Goal: Task Accomplishment & Management: Use online tool/utility

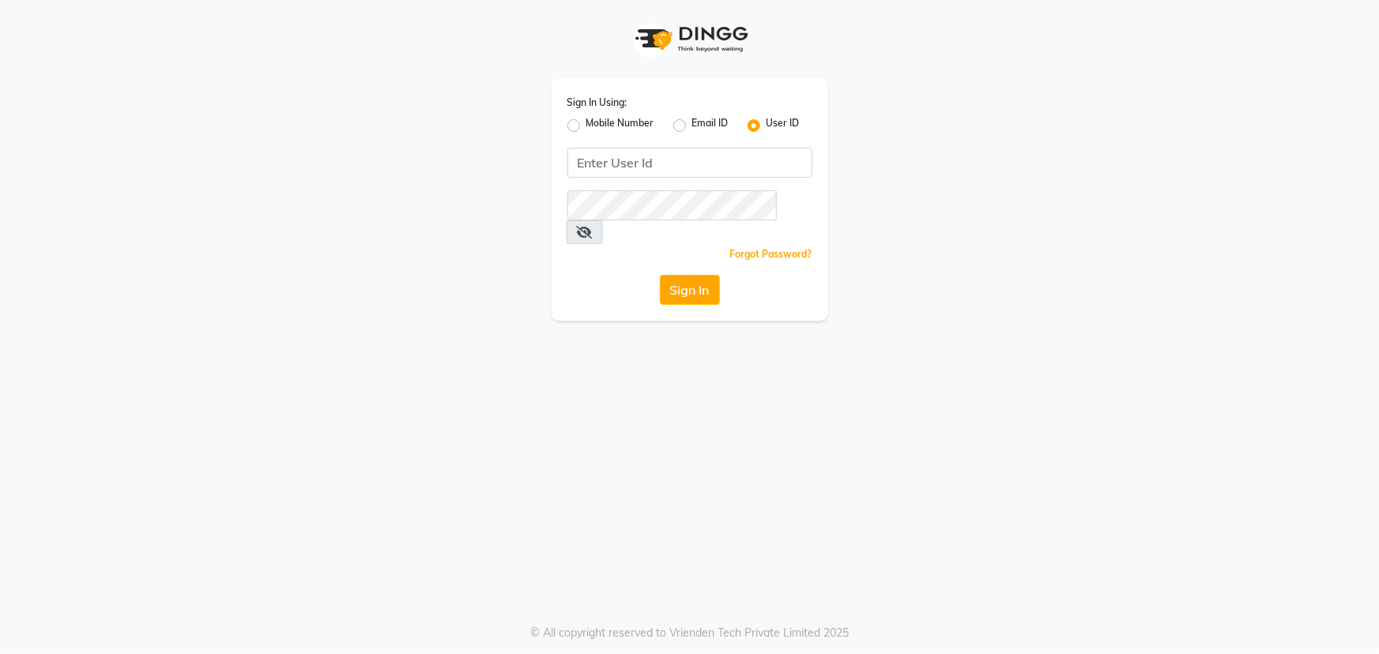
click at [586, 125] on label "Mobile Number" at bounding box center [620, 125] width 68 height 19
click at [586, 125] on input "Mobile Number" at bounding box center [591, 121] width 10 height 10
radio input "true"
radio input "false"
click at [737, 166] on input "Username" at bounding box center [716, 163] width 192 height 30
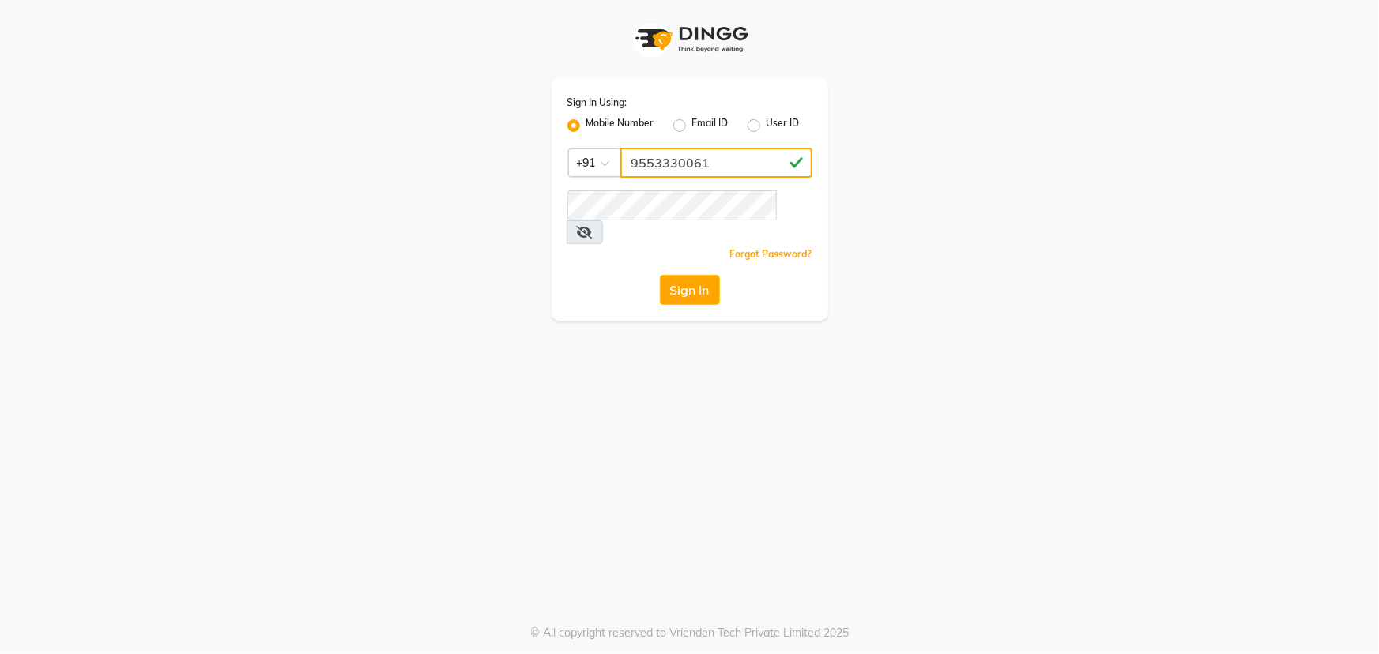
type input "9553330061"
click at [660, 275] on button "Sign In" at bounding box center [690, 290] width 60 height 30
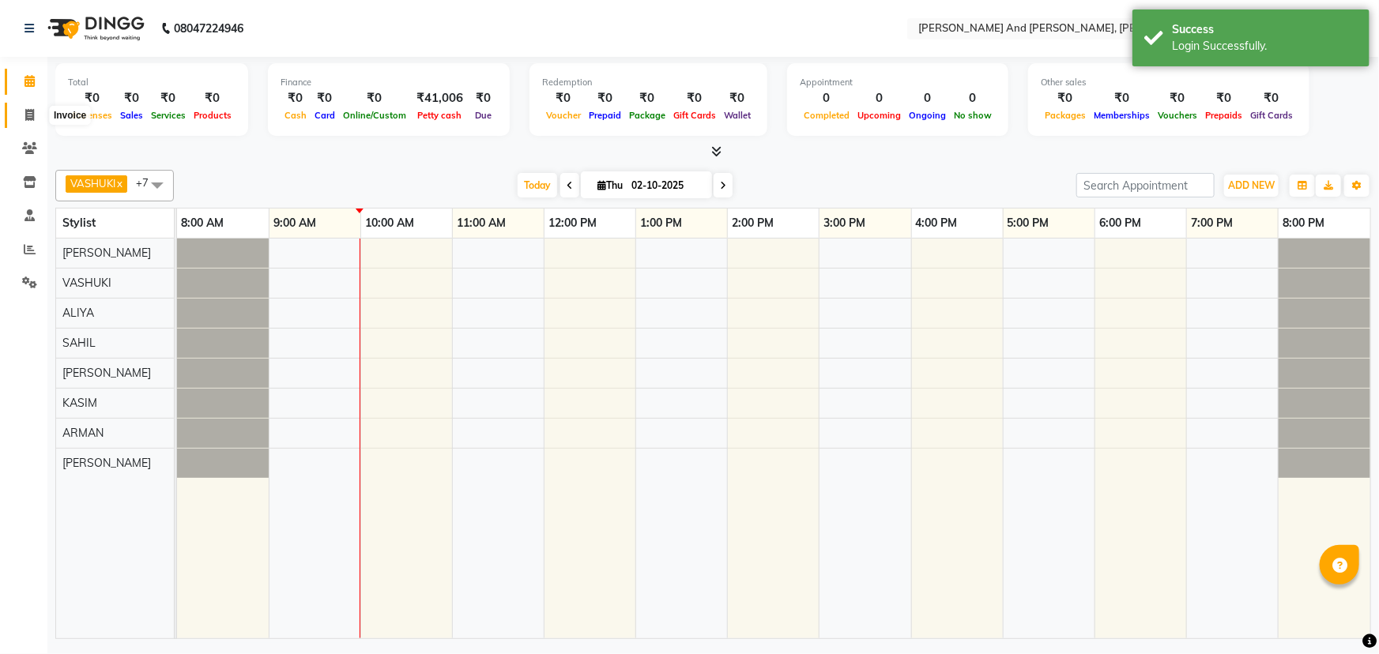
click at [22, 119] on span at bounding box center [30, 116] width 28 height 18
select select "service"
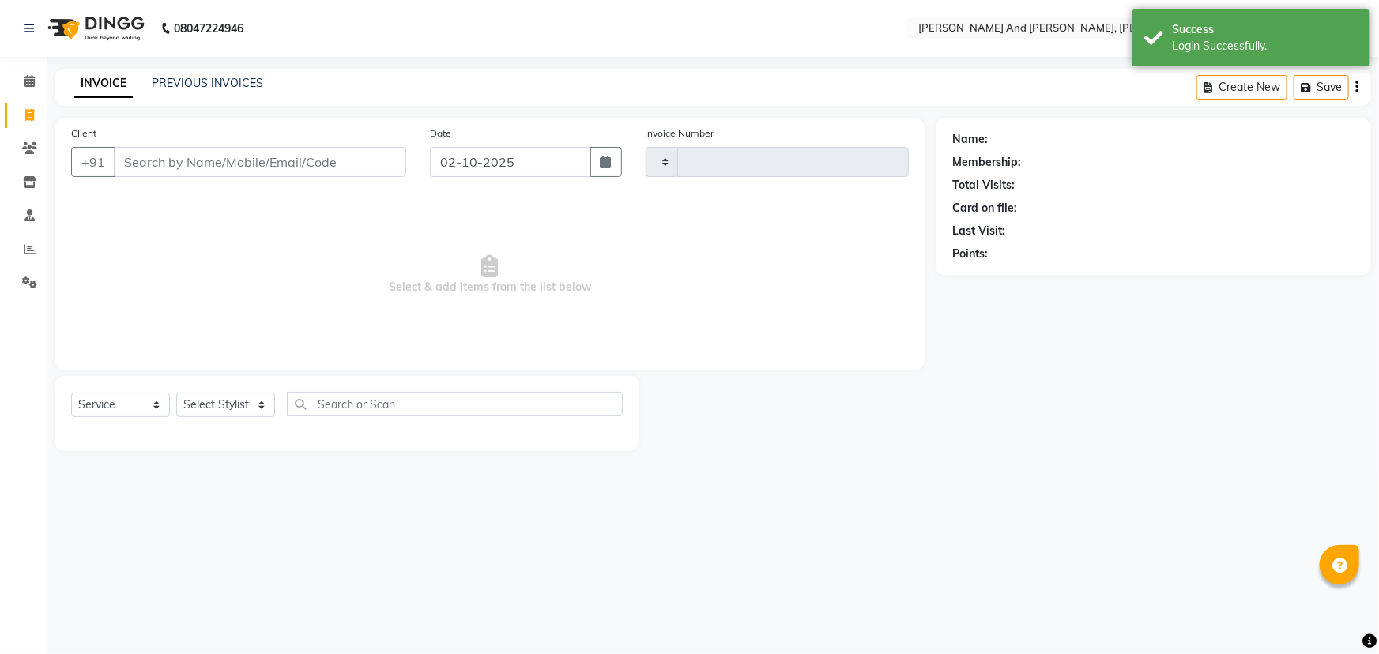
type input "3417"
select select "6766"
select select "P"
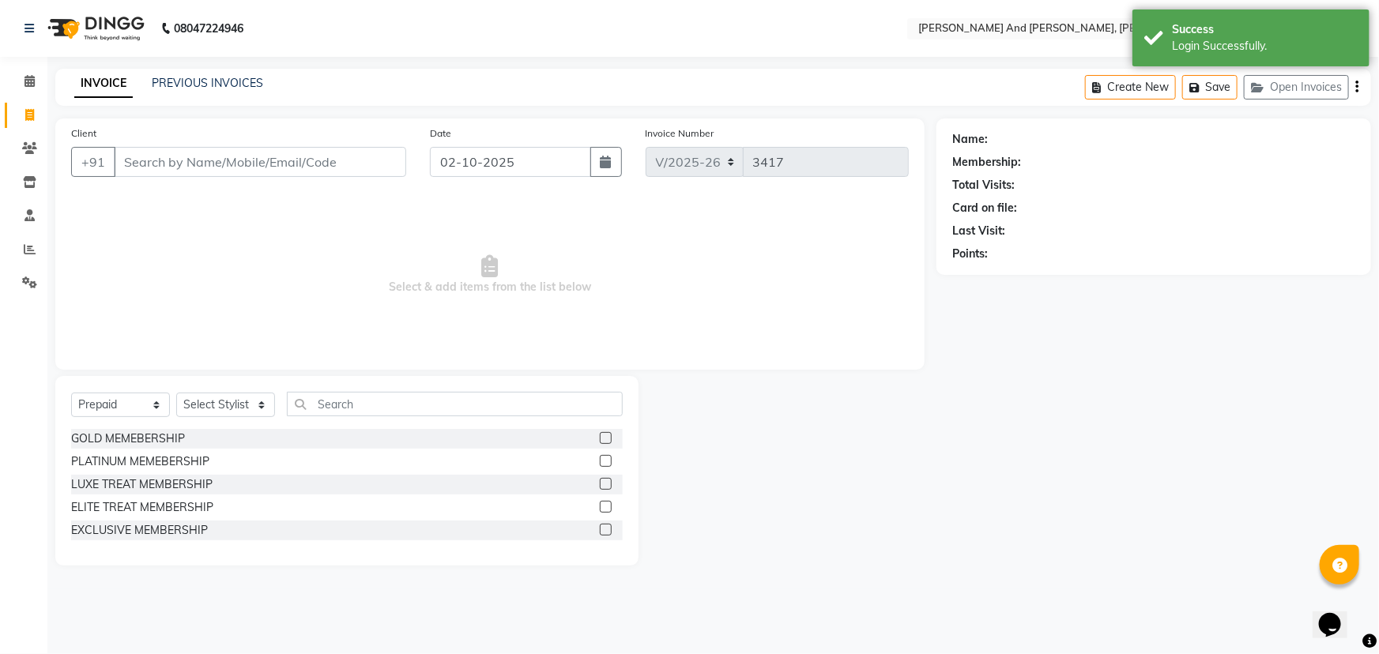
click at [279, 158] on input "Client" at bounding box center [260, 162] width 292 height 30
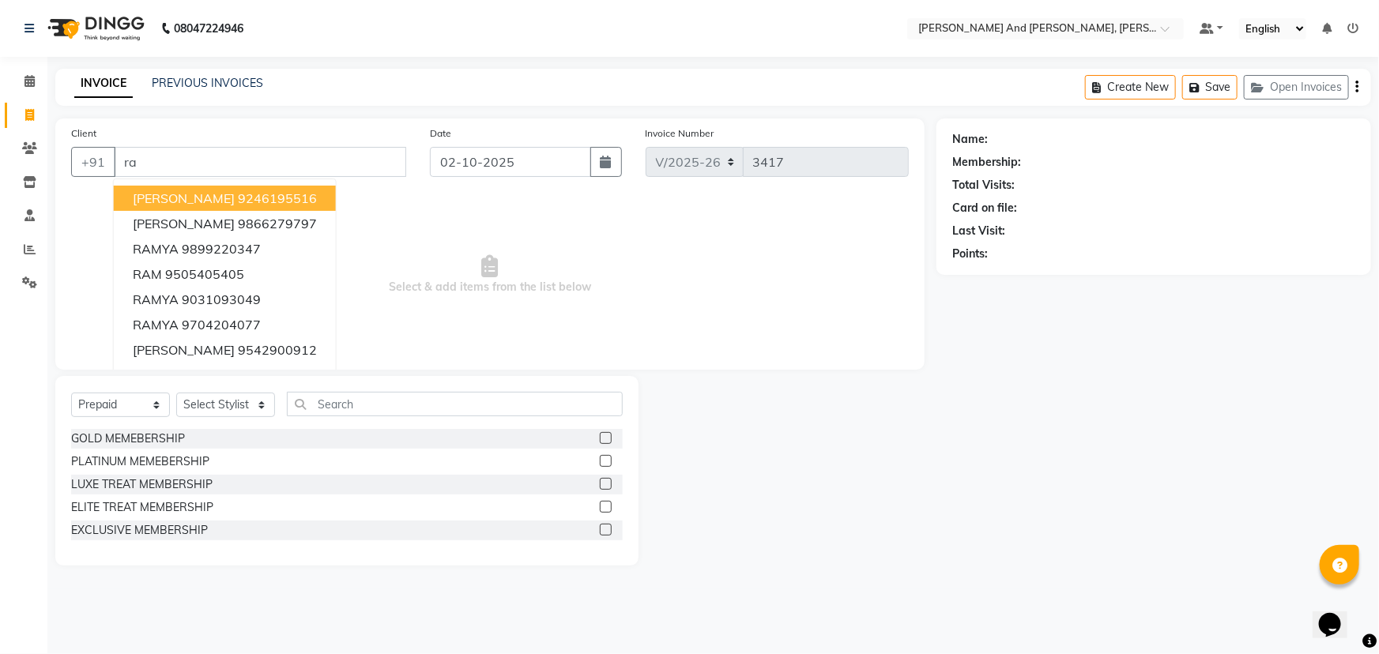
type input "r"
drag, startPoint x: 190, startPoint y: 155, endPoint x: 86, endPoint y: 173, distance: 105.9
click at [89, 173] on div "+91 RAM PRAMODH 9246195516 RAMA RAO 9866279797 RAMYA 9899220347 RAM 9505405405 …" at bounding box center [238, 162] width 335 height 30
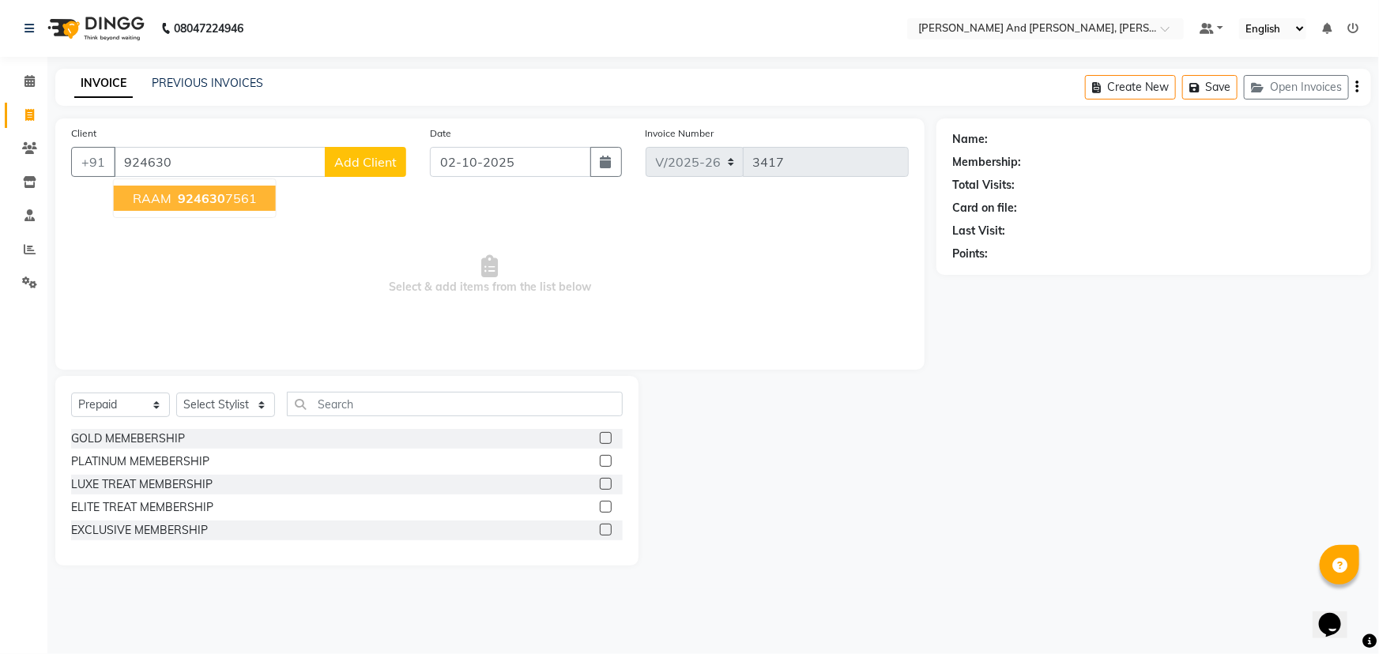
click at [215, 200] on span "924630" at bounding box center [201, 198] width 47 height 16
type input "9246307561"
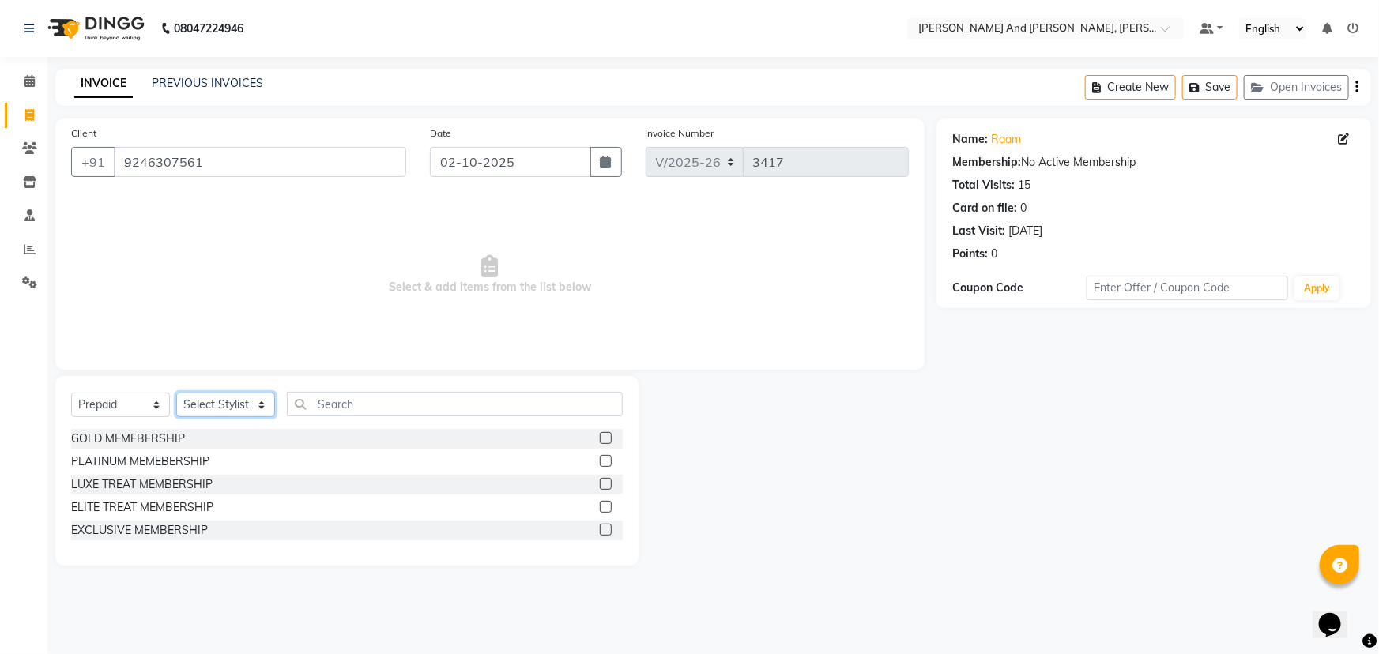
click at [186, 405] on select "Select Stylist ADITI AFREEN 2 ALIYA ALKAF ARIF ARMAN CHANCHAL ESWAR IMRAN KASIM…" at bounding box center [225, 405] width 99 height 25
click at [115, 405] on select "Select Service Product Membership Package Voucher Prepaid Gift Card" at bounding box center [120, 405] width 99 height 25
select select "service"
click at [71, 393] on select "Select Service Product Membership Package Voucher Prepaid Gift Card" at bounding box center [120, 405] width 99 height 25
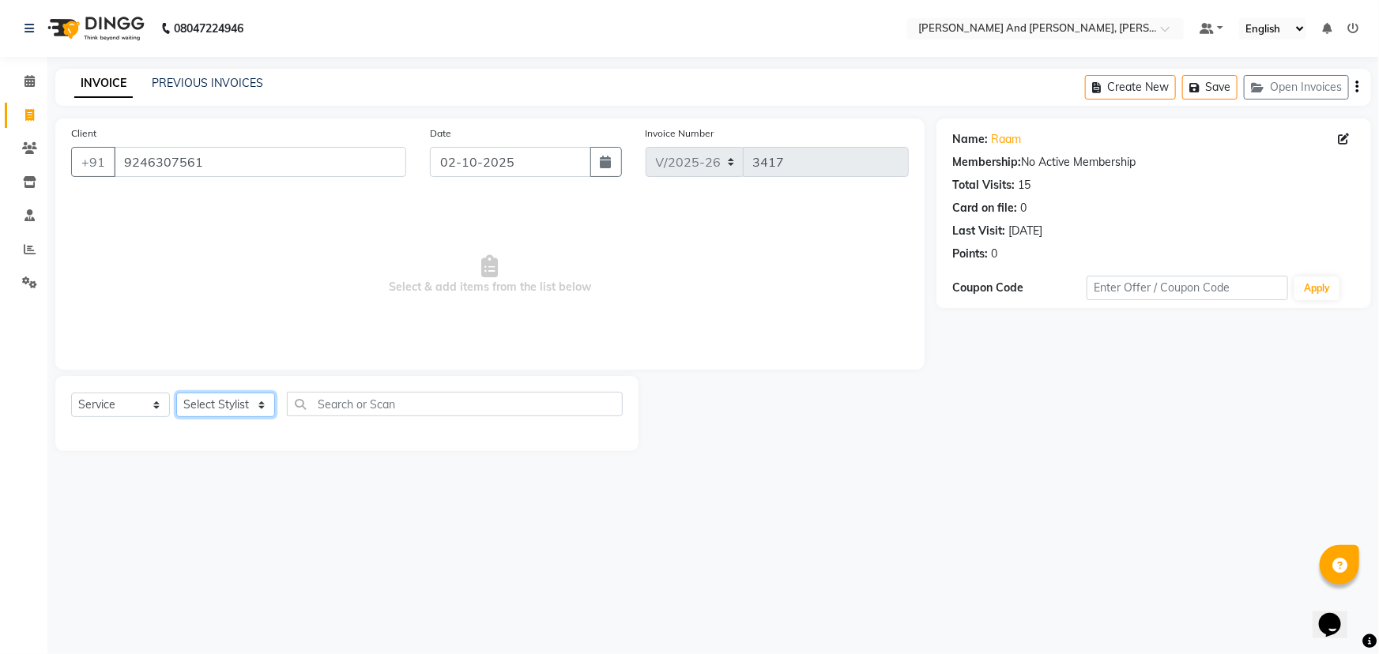
click at [229, 404] on select "Select Stylist ADITI AFREEN 2 ALIYA ALKAF ARIF ARMAN CHANCHAL ESWAR IMRAN KASIM…" at bounding box center [225, 405] width 99 height 25
select select "87929"
click at [176, 393] on select "Select Stylist ADITI AFREEN 2 ALIYA ALKAF ARIF ARMAN CHANCHAL ESWAR IMRAN KASIM…" at bounding box center [225, 405] width 99 height 25
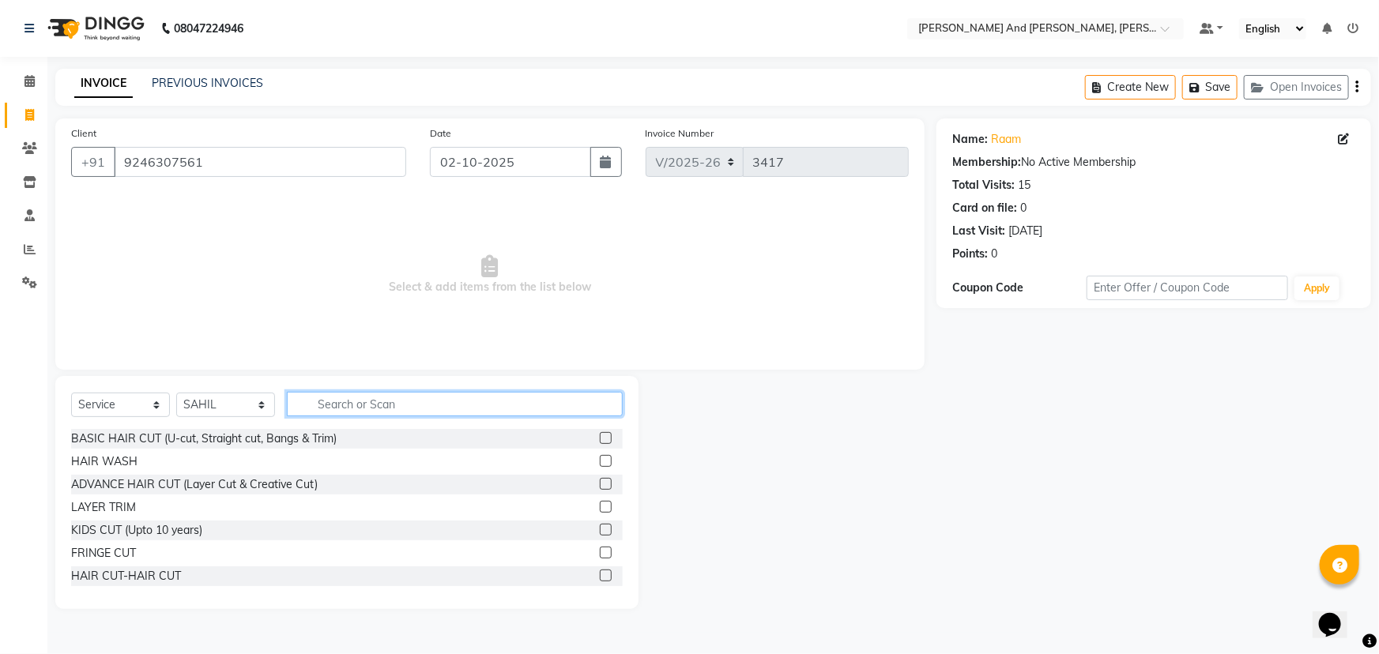
click at [413, 398] on input "text" at bounding box center [455, 404] width 336 height 25
type input "HAIR"
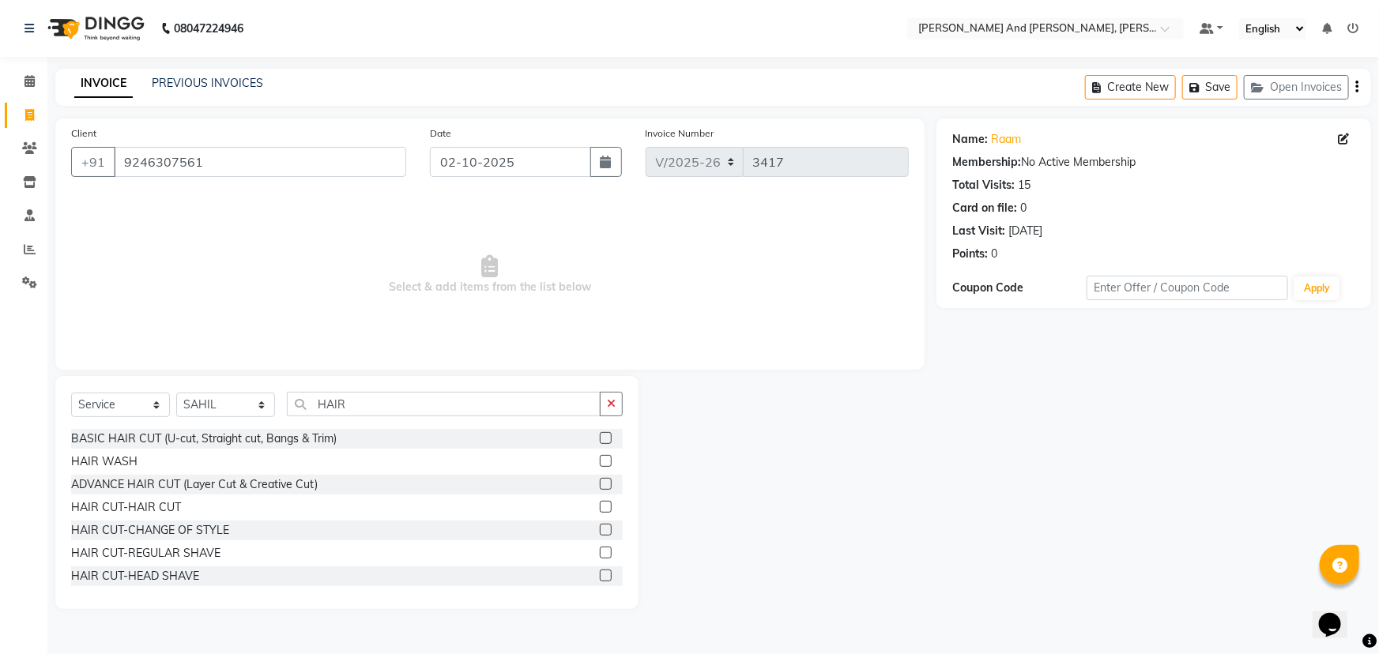
click at [600, 503] on label at bounding box center [606, 507] width 12 height 12
click at [600, 503] on input "checkbox" at bounding box center [605, 508] width 10 height 10
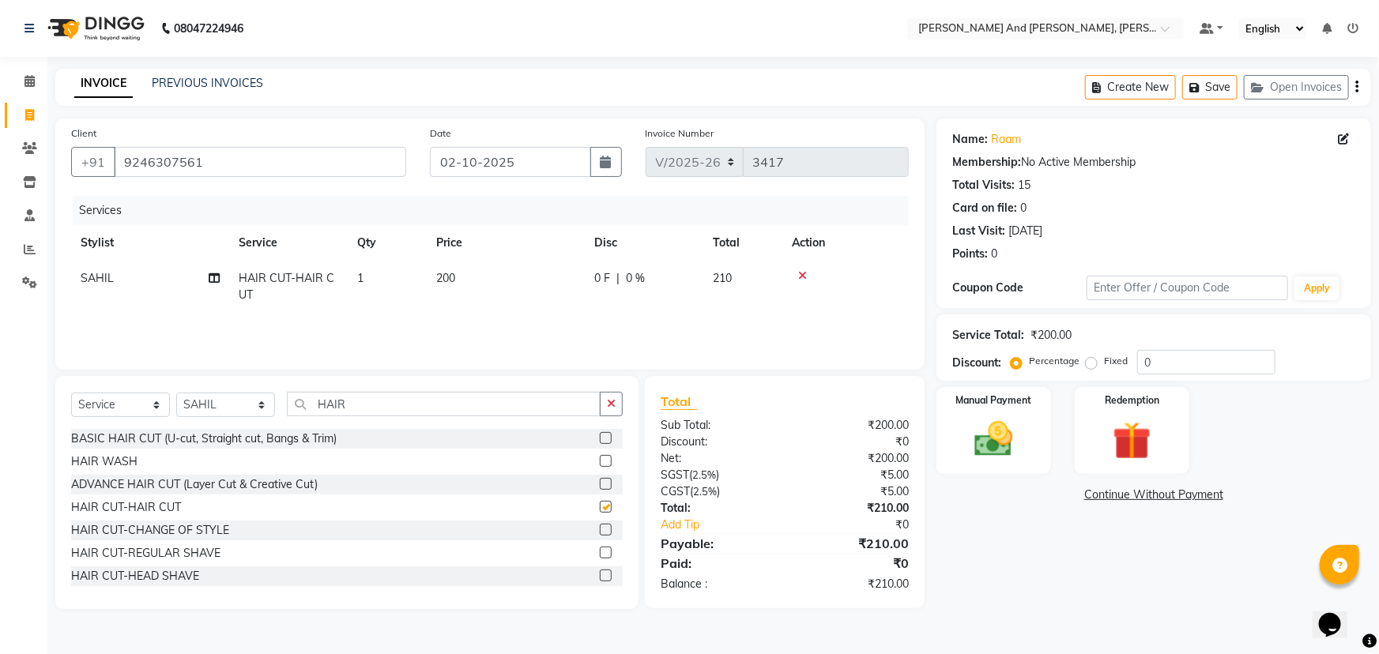
checkbox input "false"
click at [1017, 403] on label "Manual Payment" at bounding box center [994, 399] width 79 height 15
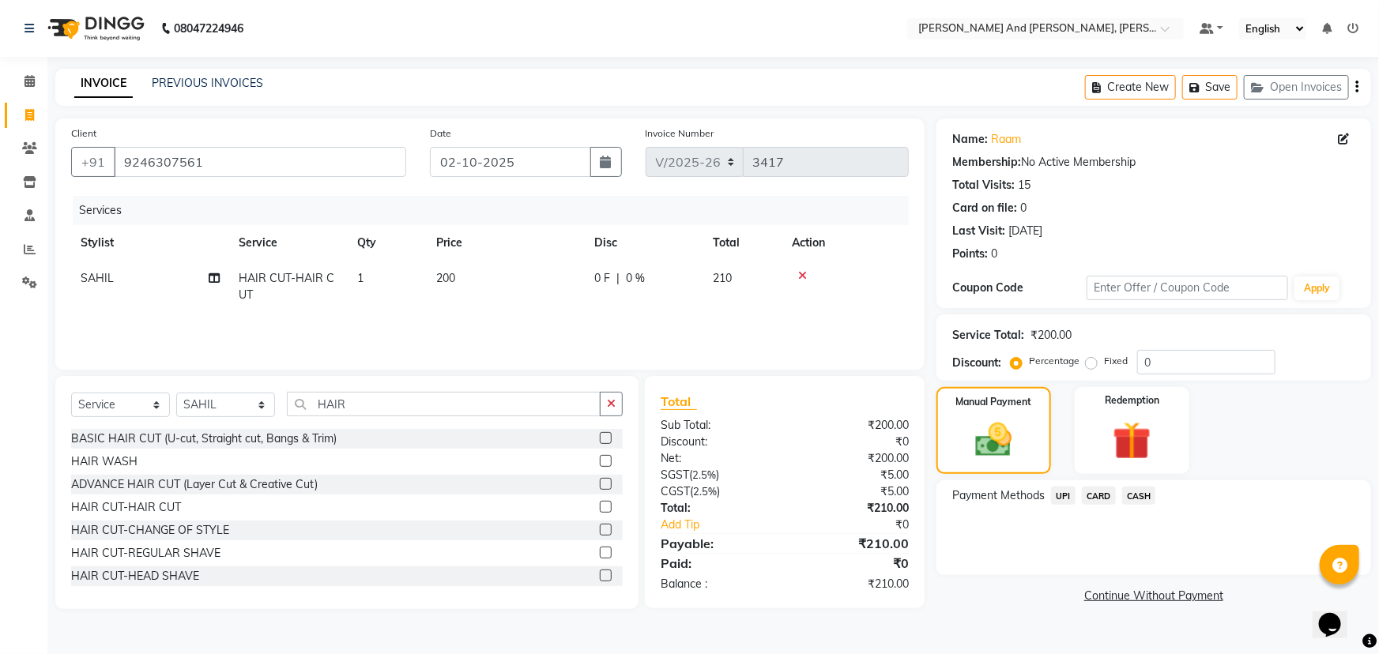
click at [1065, 499] on span "UPI" at bounding box center [1063, 496] width 25 height 18
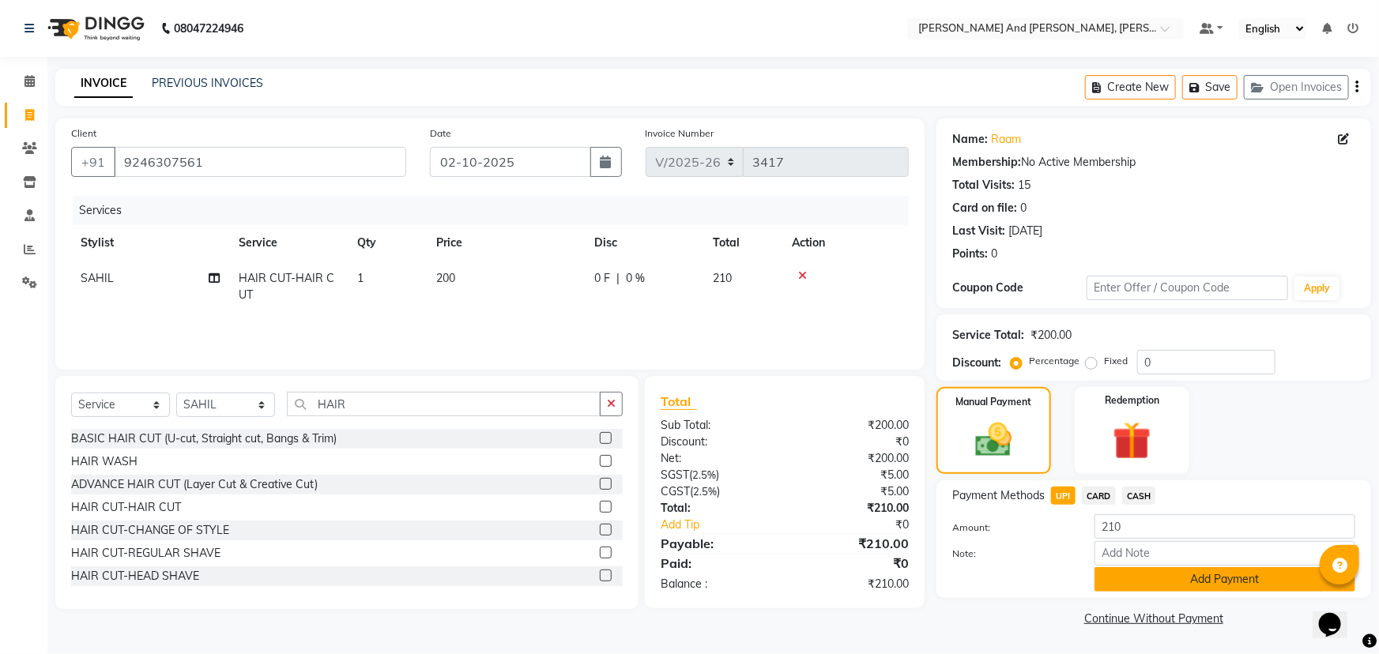
click at [1131, 585] on button "Add Payment" at bounding box center [1225, 580] width 261 height 25
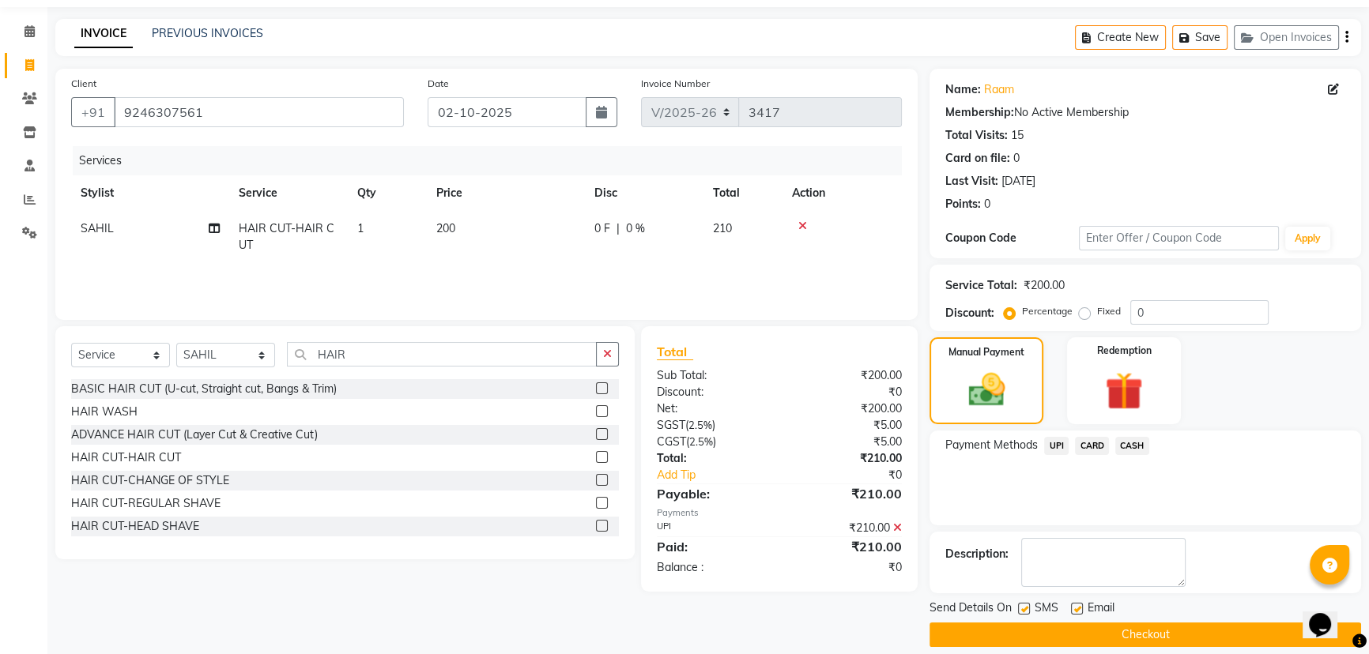
scroll to position [65, 0]
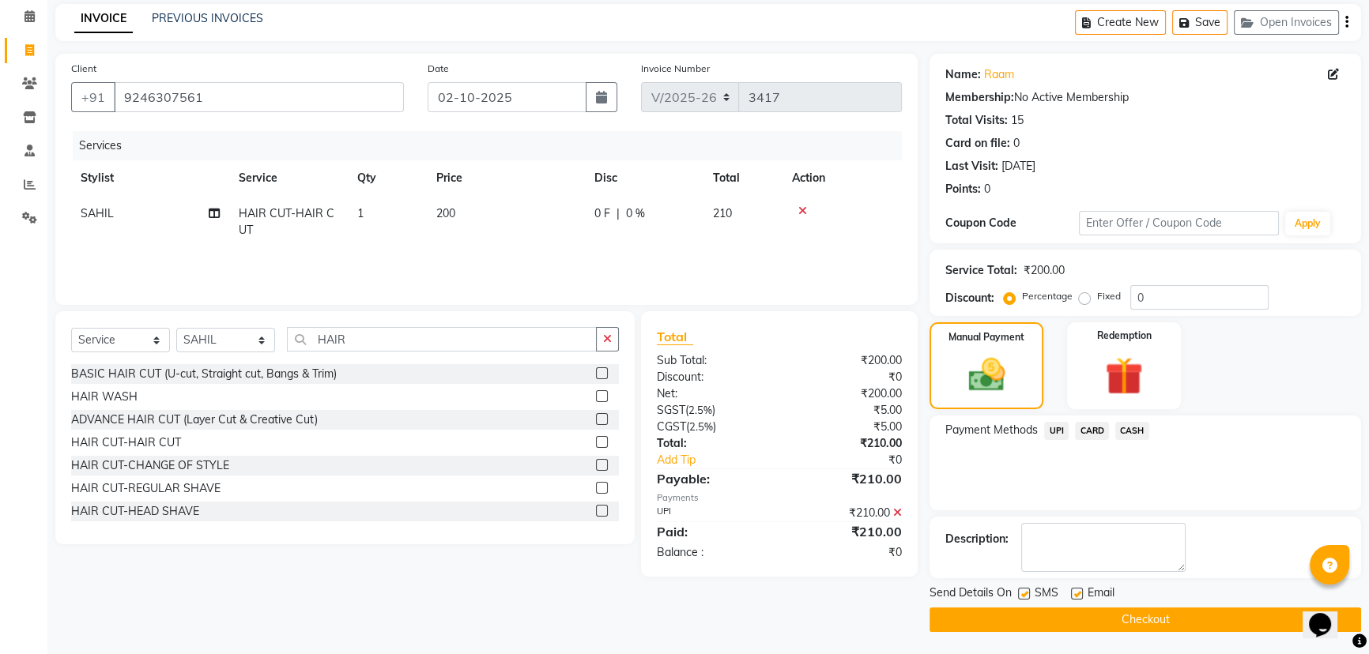
click at [1099, 624] on button "Checkout" at bounding box center [1146, 620] width 432 height 25
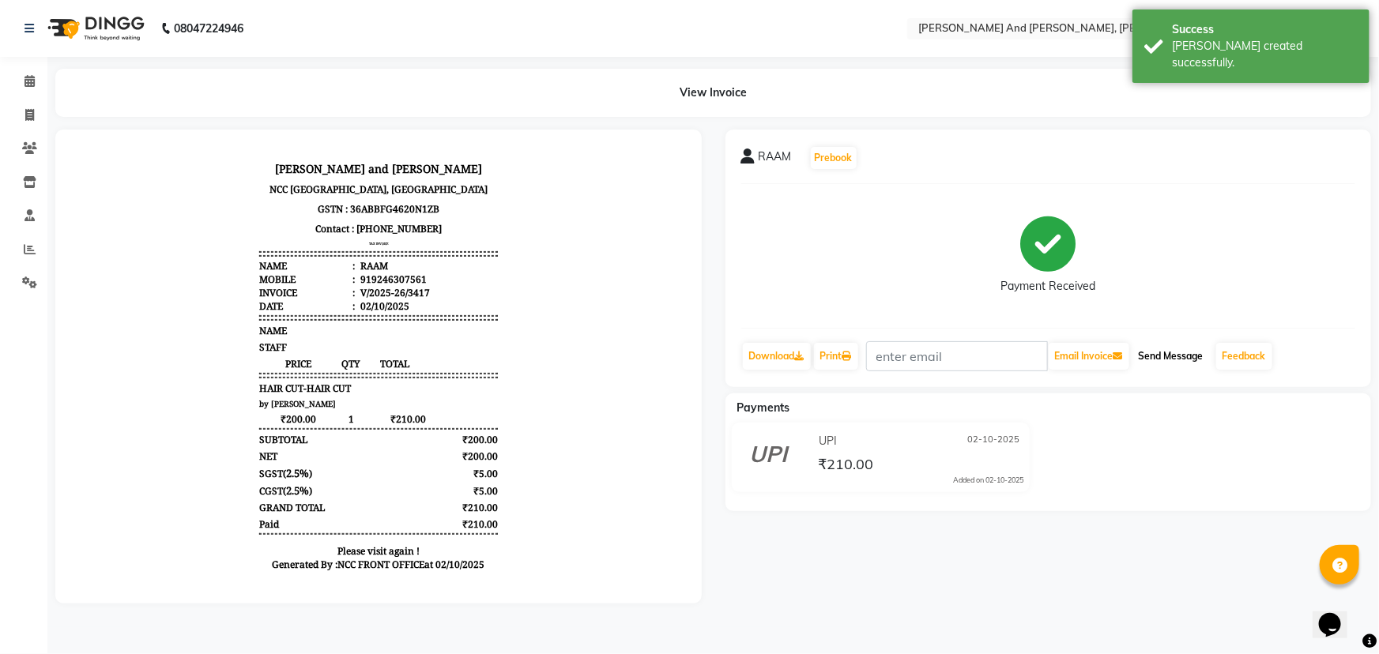
click at [1165, 355] on button "Send Message" at bounding box center [1171, 356] width 77 height 27
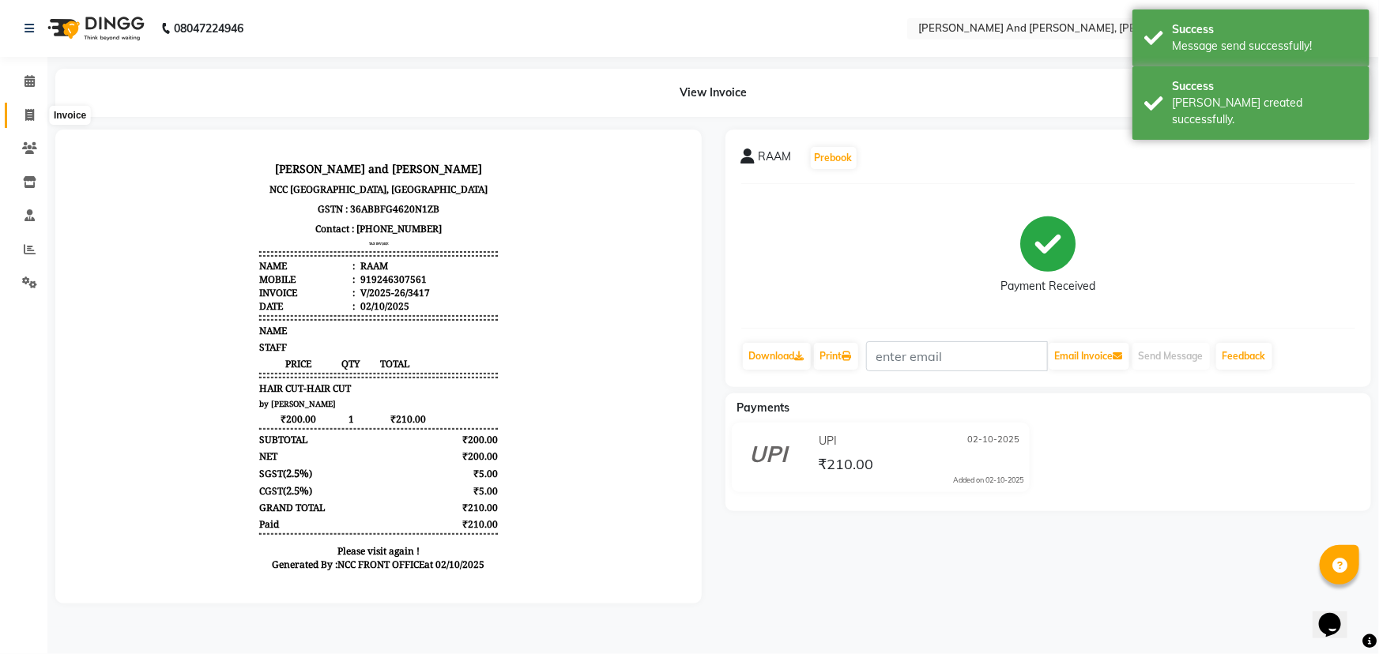
click at [32, 109] on icon at bounding box center [29, 115] width 9 height 12
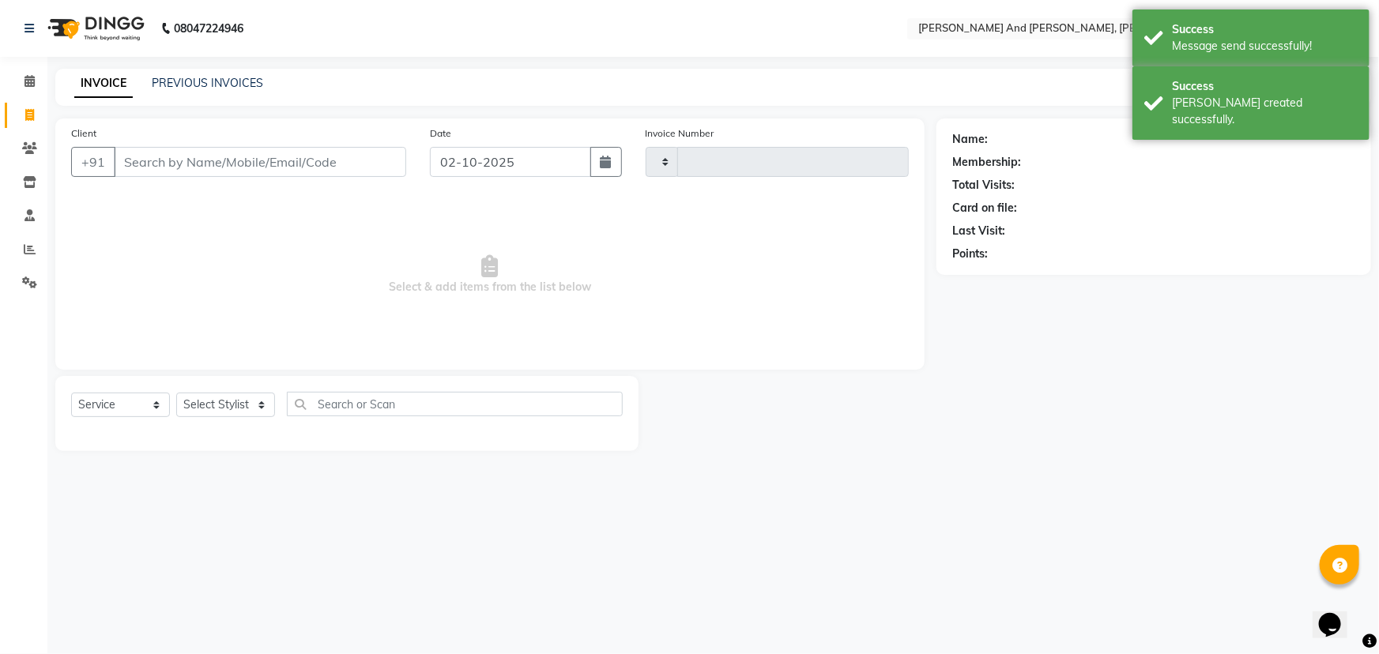
click at [32, 109] on icon at bounding box center [29, 115] width 9 height 12
select select "service"
select select "6766"
type input "3418"
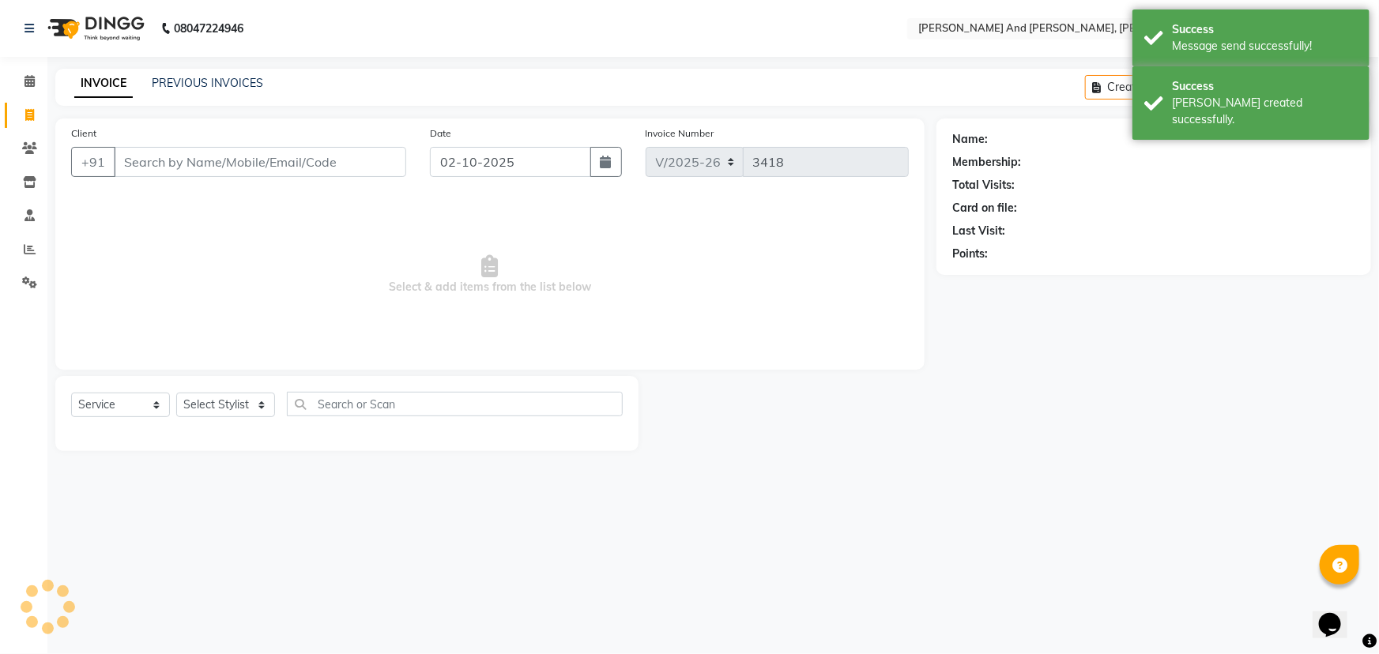
select select "P"
